Goal: Information Seeking & Learning: Check status

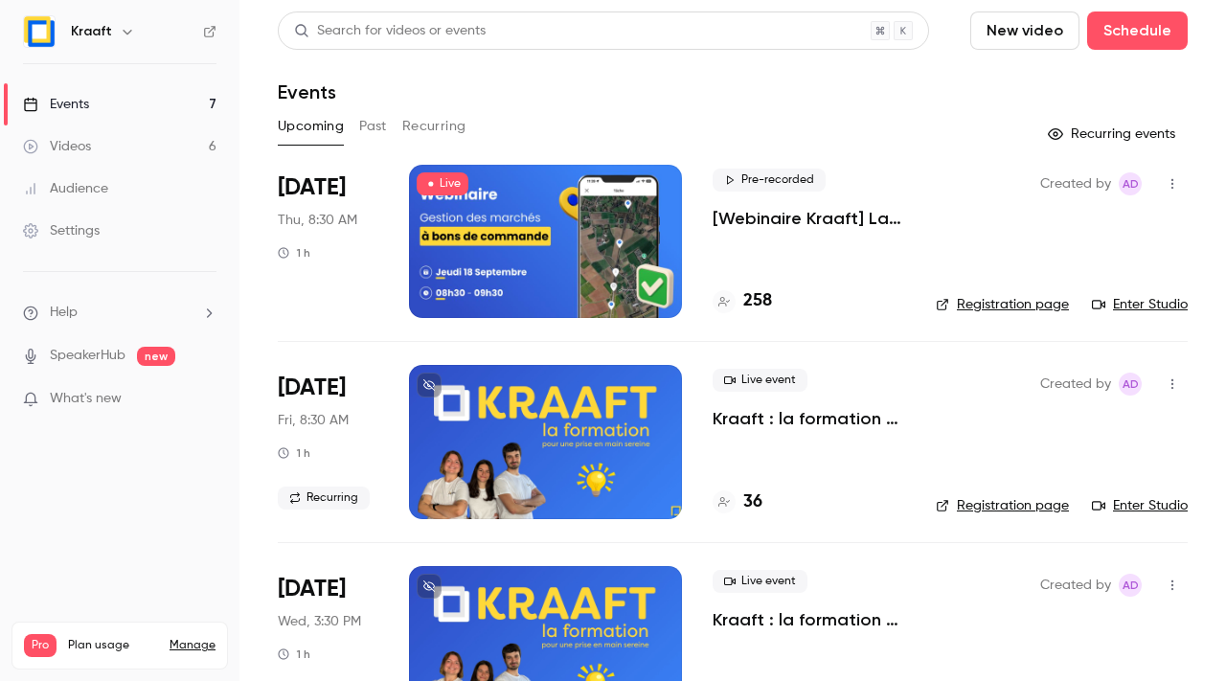
click at [380, 127] on button "Past" at bounding box center [373, 126] width 28 height 31
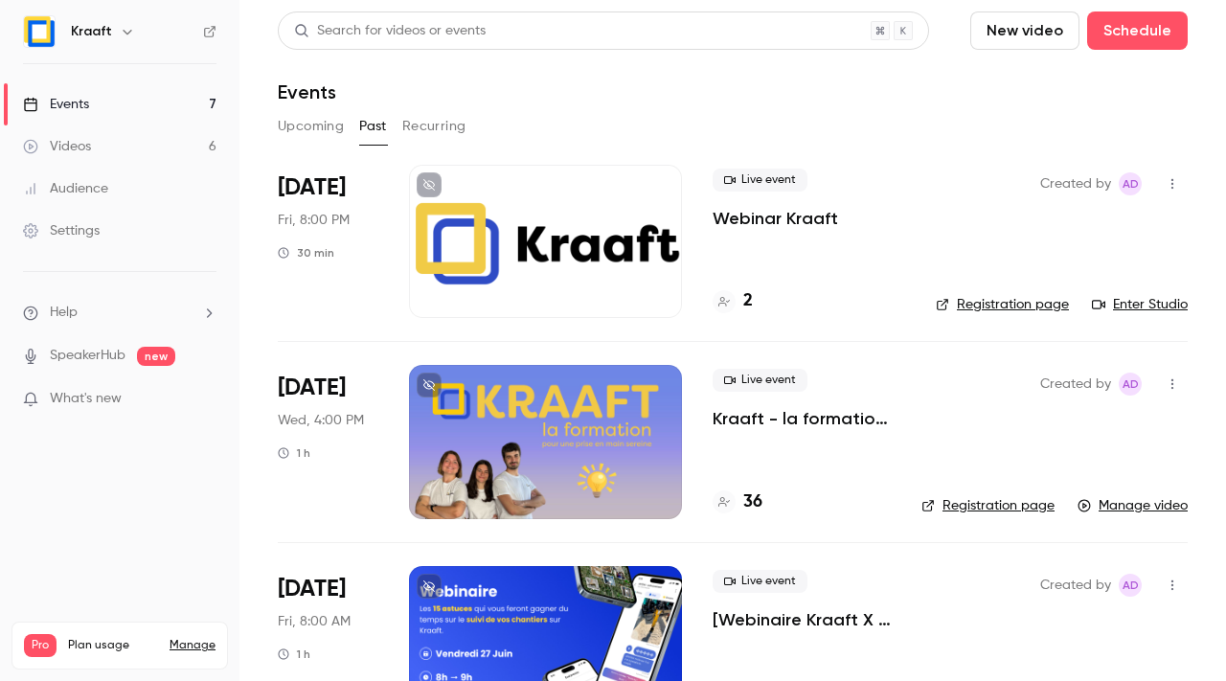
click at [300, 124] on button "Upcoming" at bounding box center [311, 126] width 66 height 31
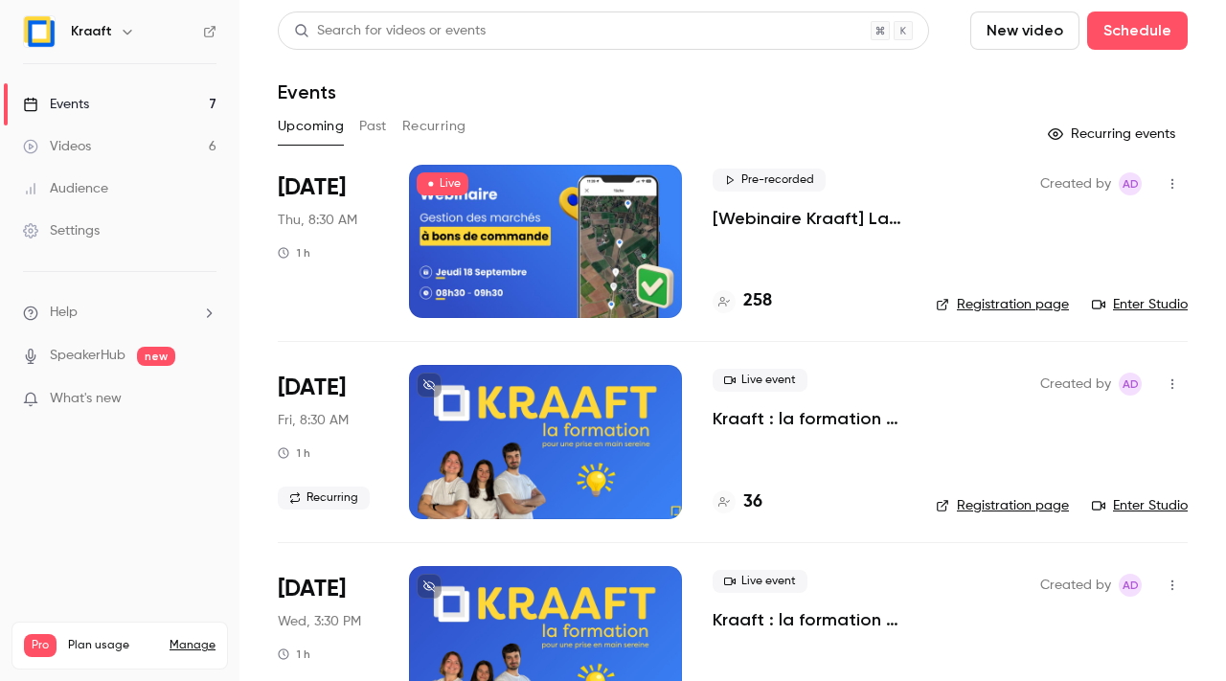
click at [765, 291] on h4 "258" at bounding box center [757, 301] width 29 height 26
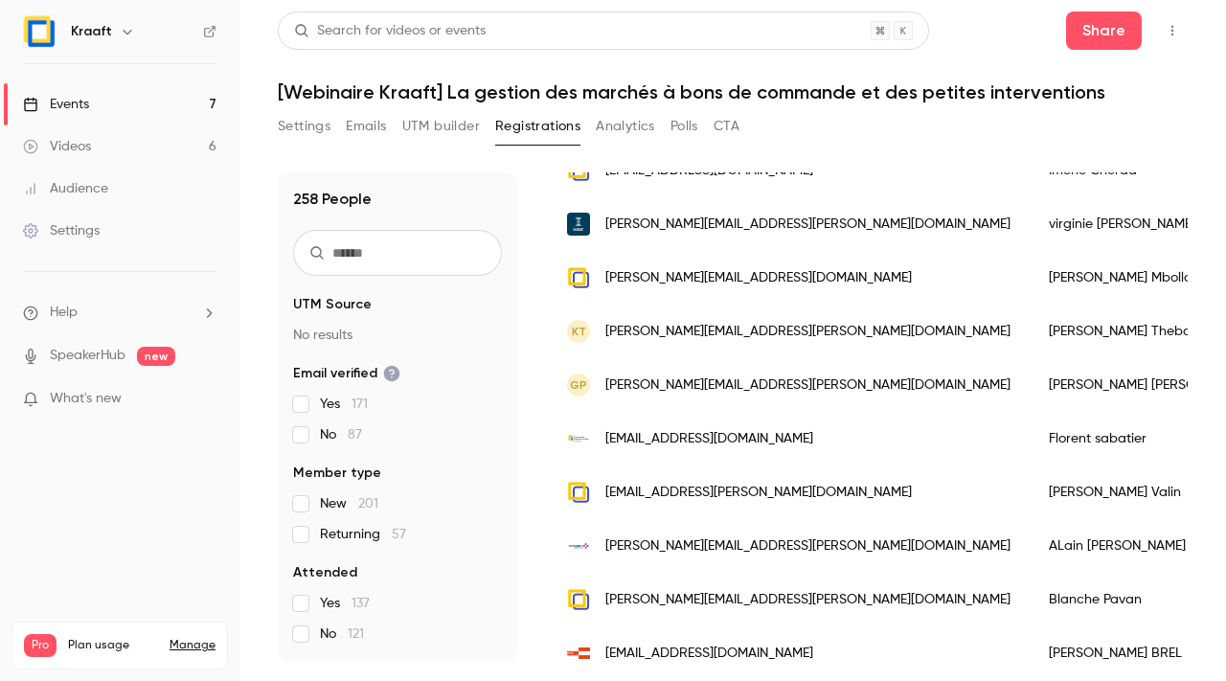
scroll to position [495, 0]
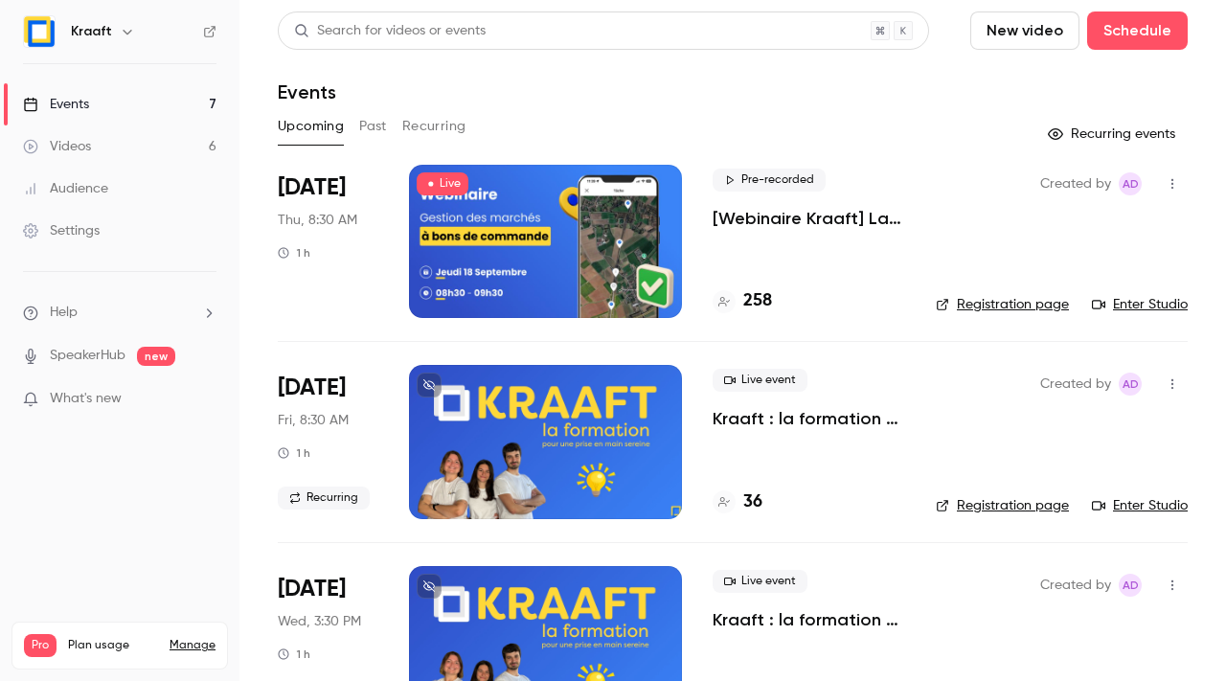
click at [365, 120] on button "Past" at bounding box center [373, 126] width 28 height 31
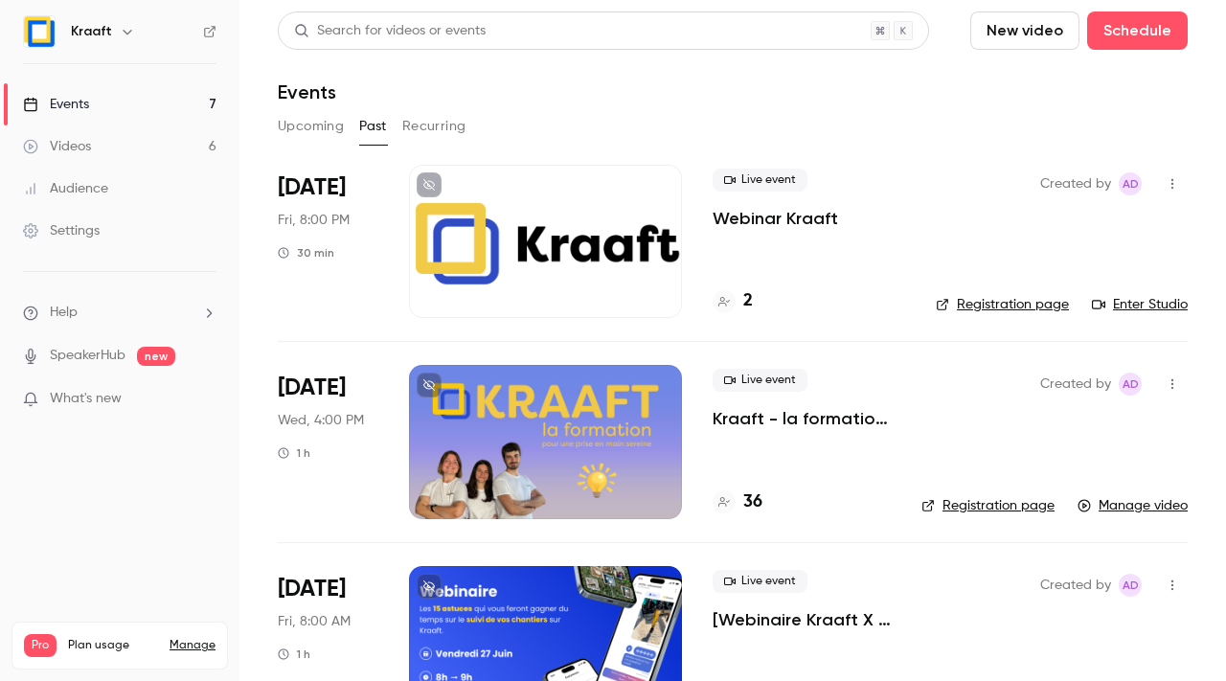
click at [413, 123] on button "Recurring" at bounding box center [434, 126] width 64 height 31
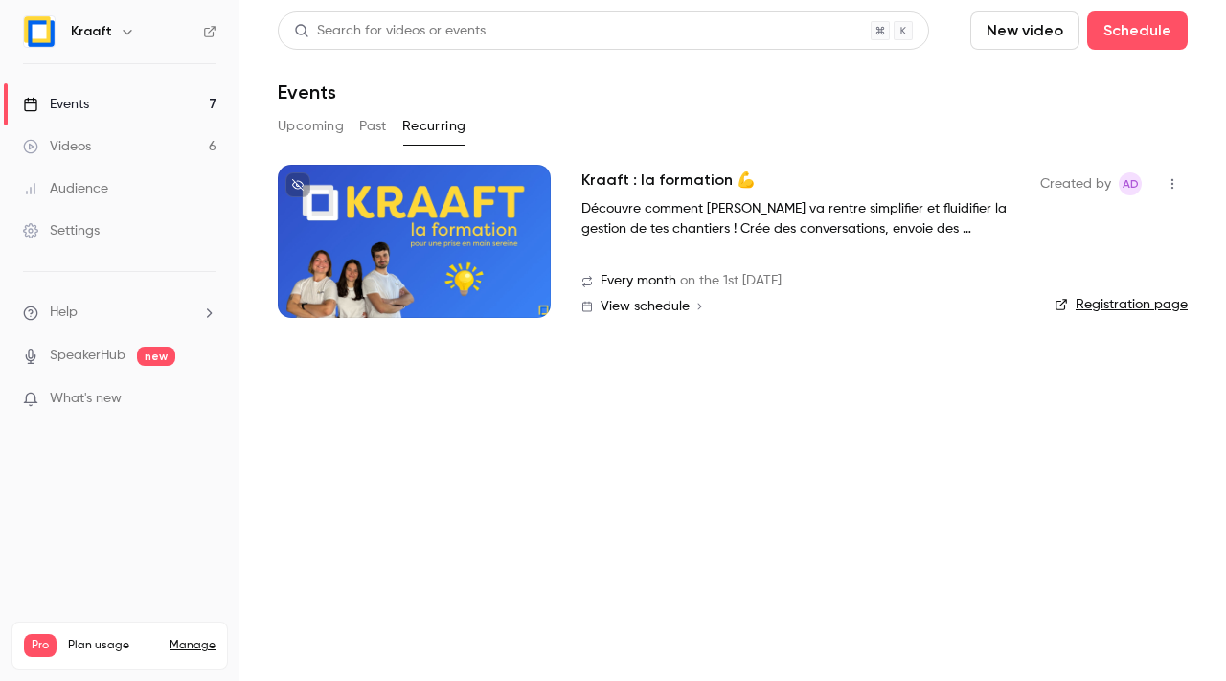
click at [296, 125] on button "Upcoming" at bounding box center [311, 126] width 66 height 31
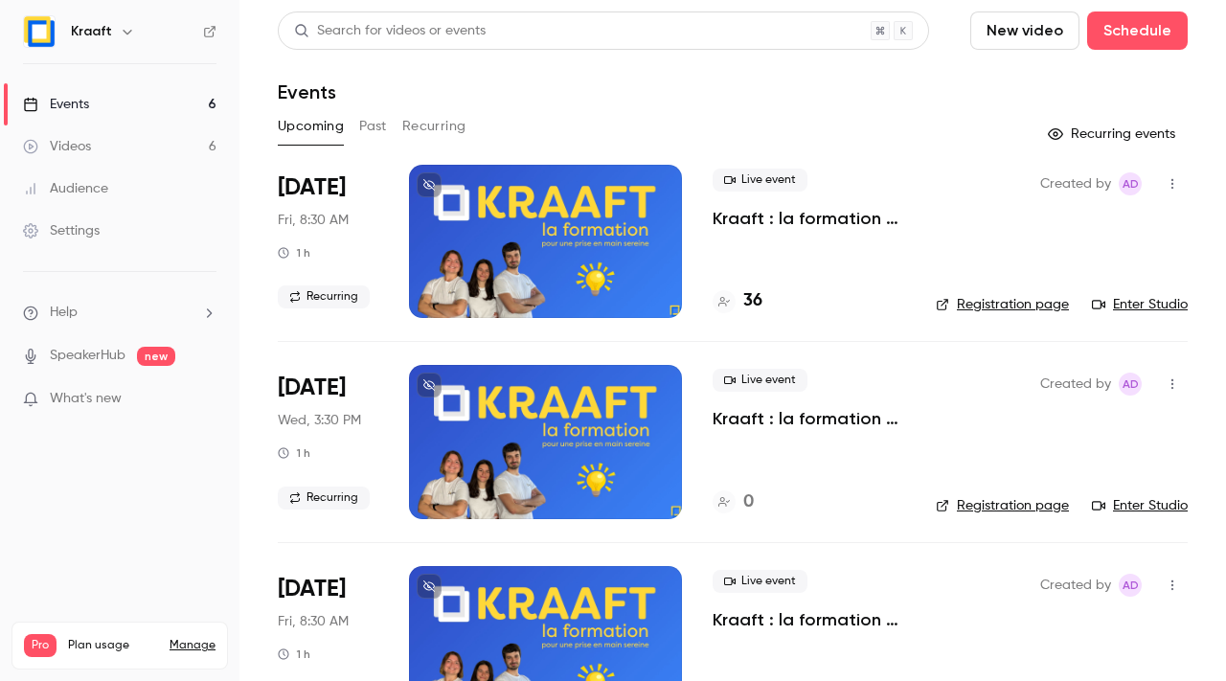
click at [386, 124] on button "Past" at bounding box center [373, 126] width 28 height 31
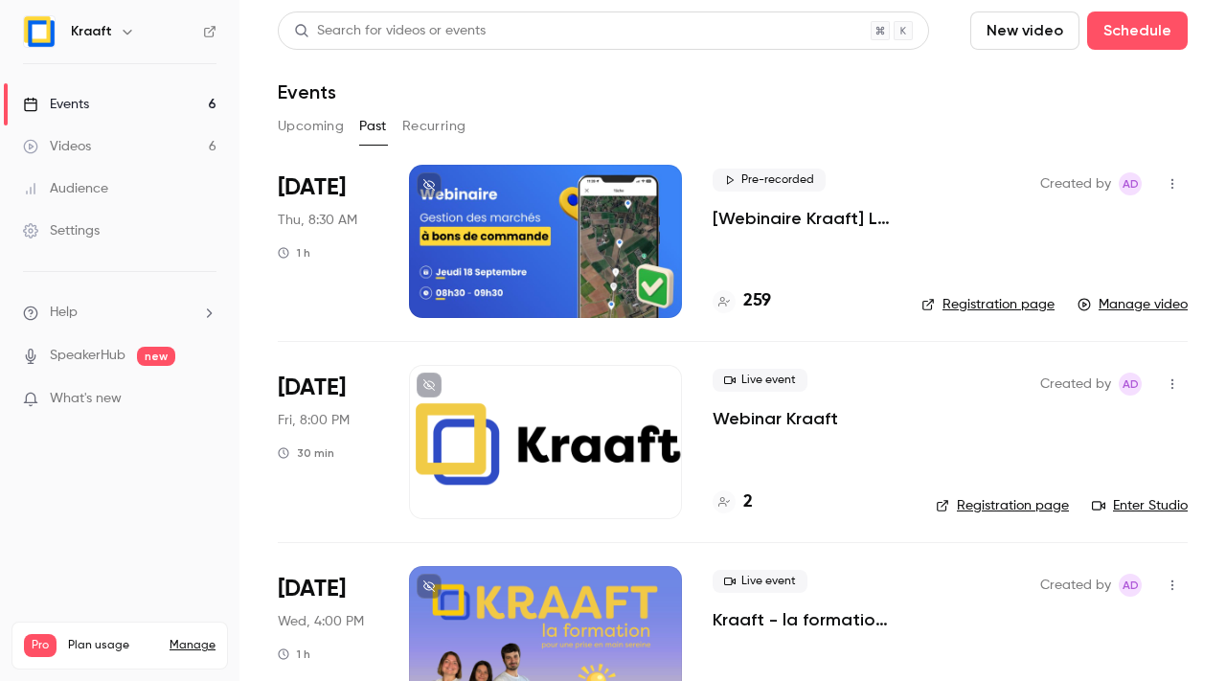
click at [761, 295] on h4 "259" at bounding box center [757, 301] width 28 height 26
click at [338, 186] on span "[DATE]" at bounding box center [312, 187] width 68 height 31
click at [595, 201] on div at bounding box center [545, 241] width 273 height 153
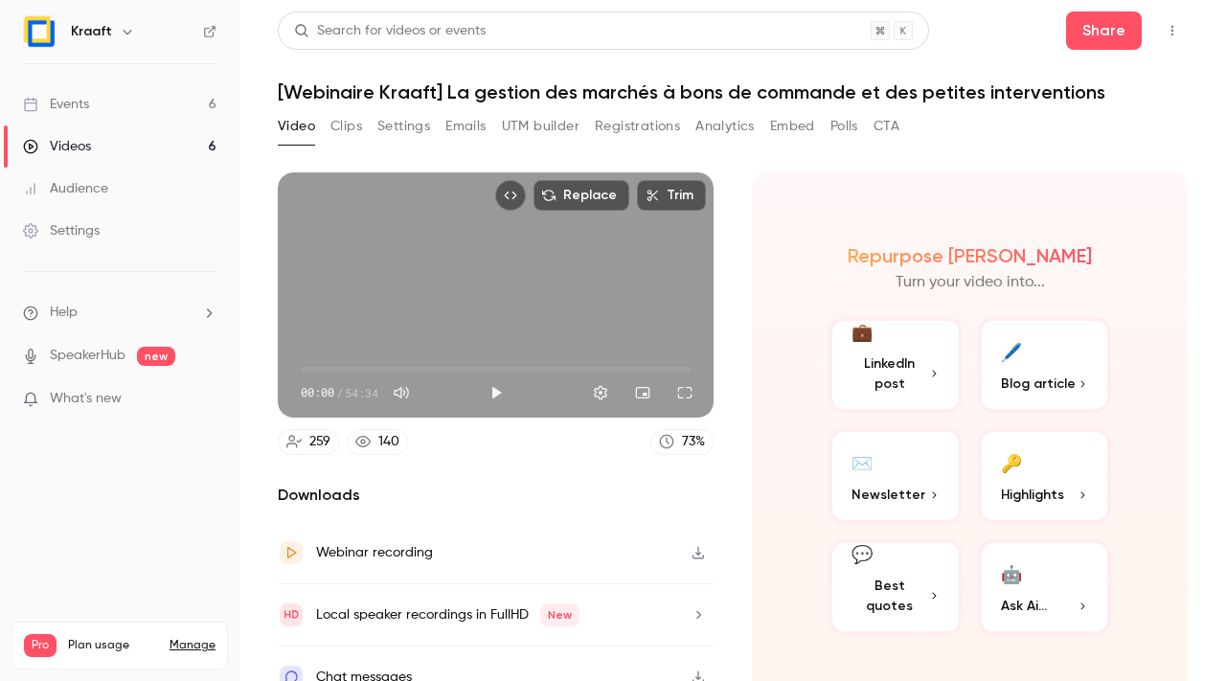
scroll to position [22, 0]
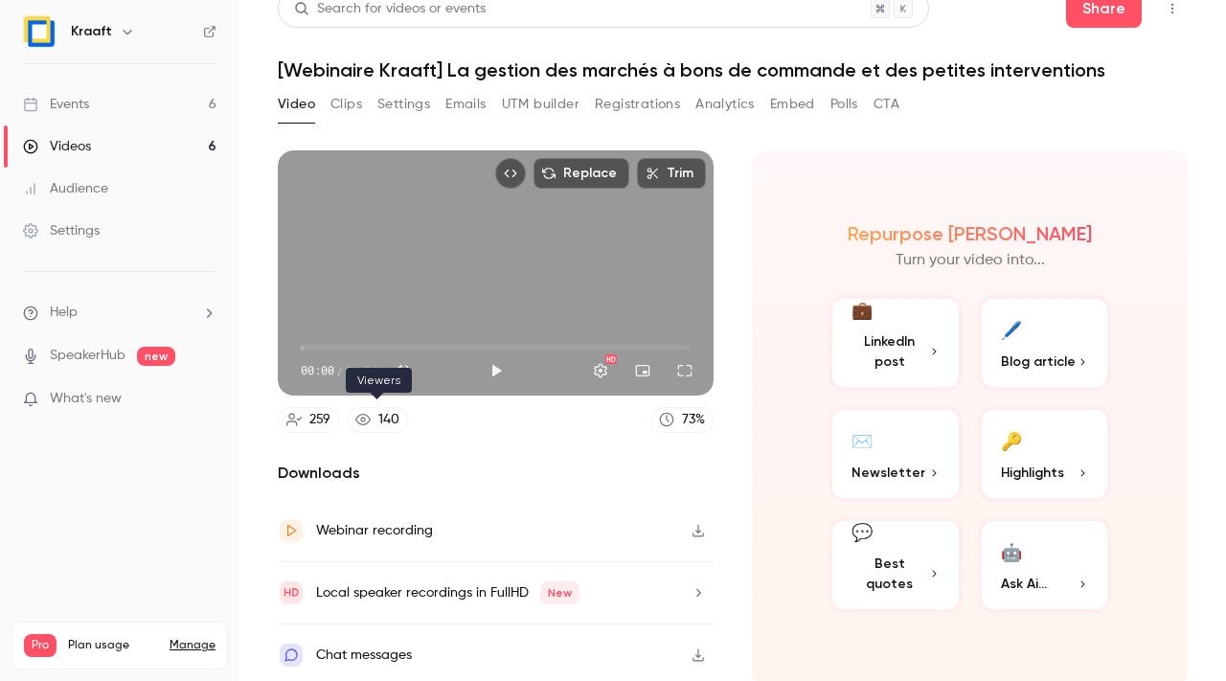
click at [390, 415] on div "140" at bounding box center [388, 420] width 21 height 20
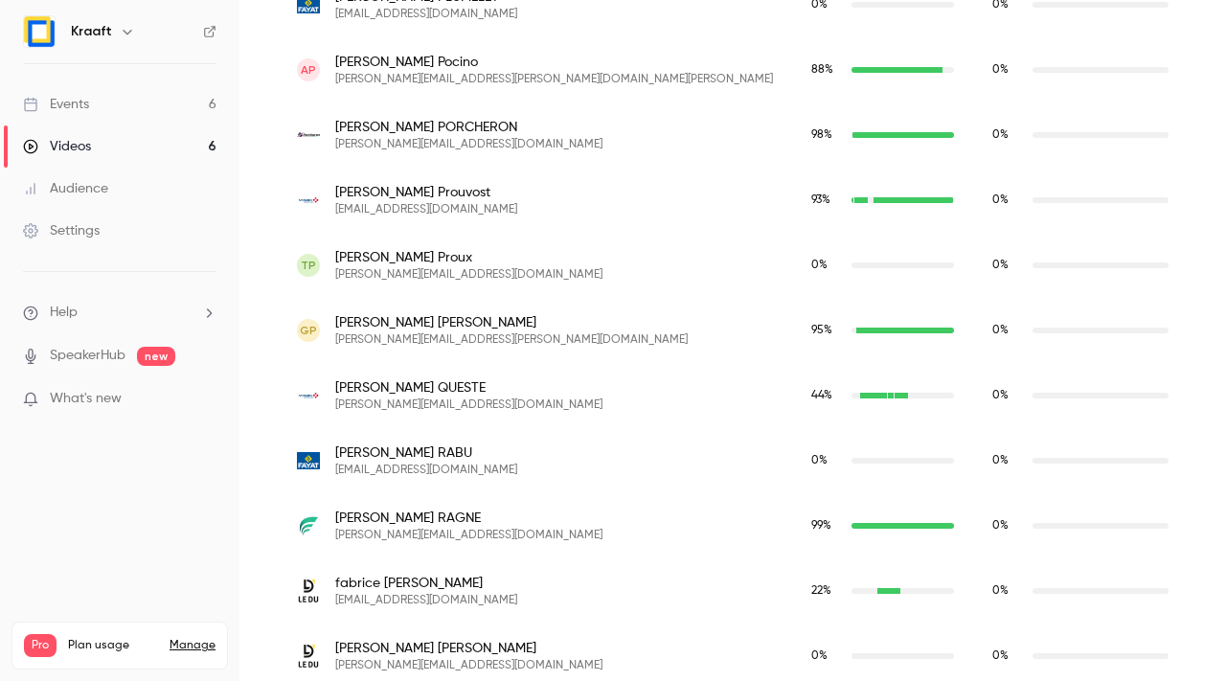
scroll to position [13803, 0]
